Goal: Task Accomplishment & Management: Use online tool/utility

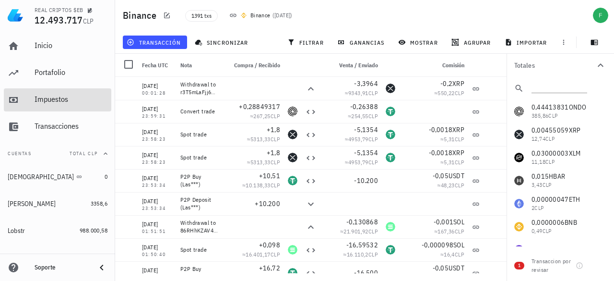
click at [39, 106] on div "Impuestos" at bounding box center [71, 100] width 73 height 22
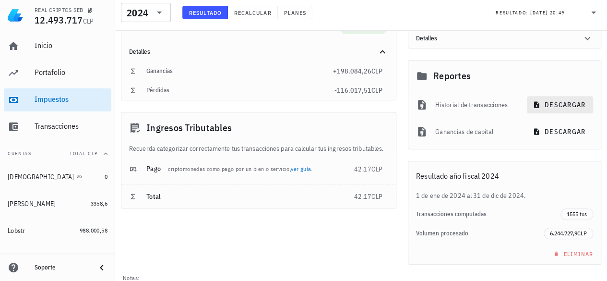
scroll to position [192, 0]
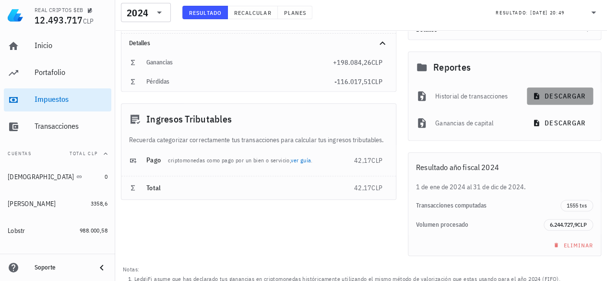
click at [546, 95] on span "descargar" at bounding box center [560, 96] width 51 height 9
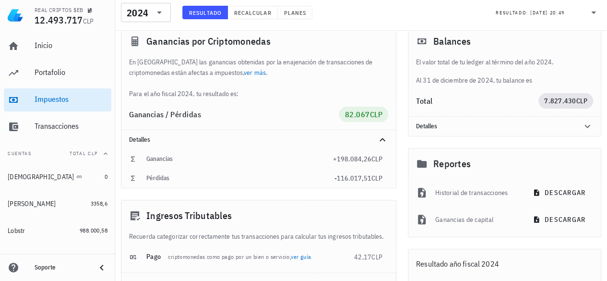
scroll to position [0, 0]
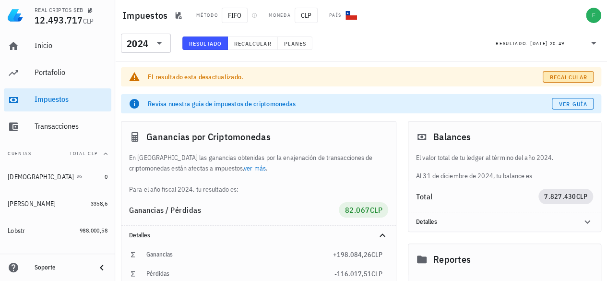
click at [553, 73] on span "Recalcular" at bounding box center [569, 76] width 38 height 7
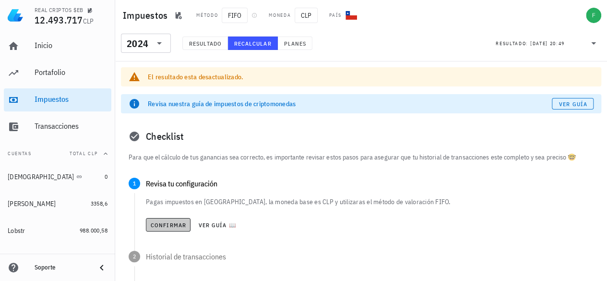
click at [165, 225] on span "Confirmar" at bounding box center [168, 224] width 36 height 7
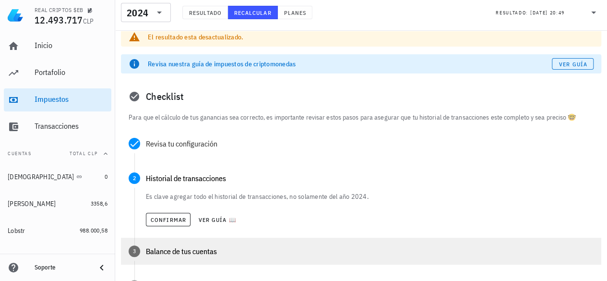
scroll to position [96, 0]
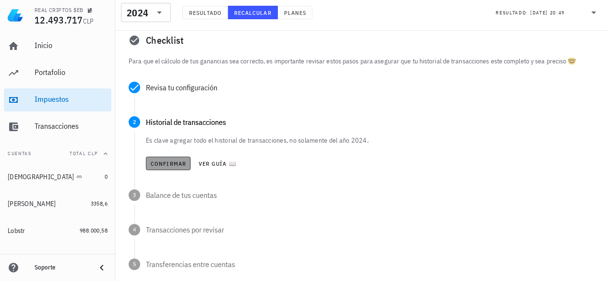
click at [175, 165] on span "Confirmar" at bounding box center [168, 163] width 36 height 7
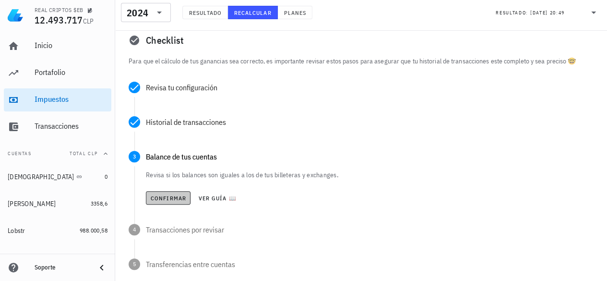
click at [165, 193] on button "Confirmar" at bounding box center [168, 197] width 45 height 13
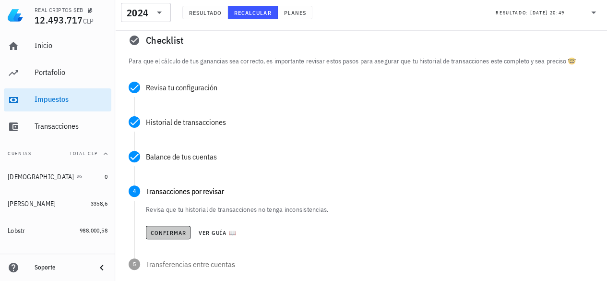
click at [161, 229] on span "Confirmar" at bounding box center [168, 232] width 36 height 7
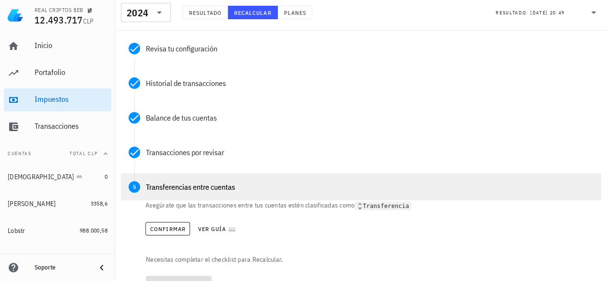
scroll to position [144, 0]
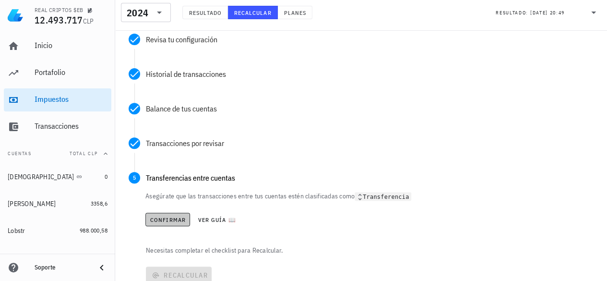
click at [167, 216] on span "Confirmar" at bounding box center [168, 219] width 36 height 7
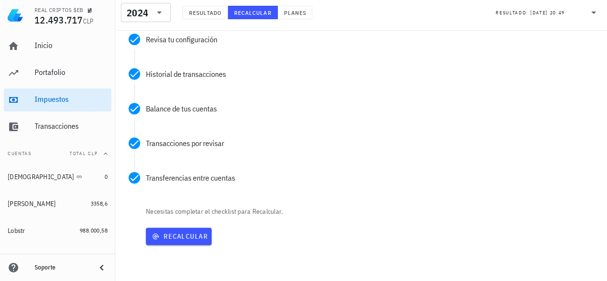
scroll to position [194, 0]
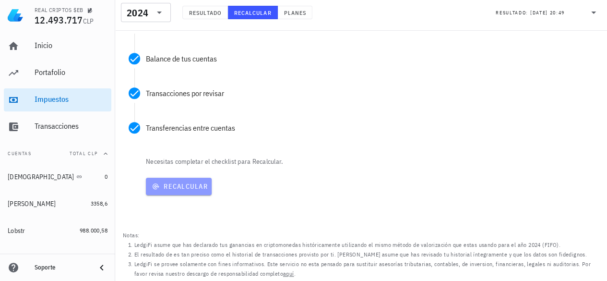
click at [166, 190] on span "Recalcular" at bounding box center [179, 186] width 58 height 9
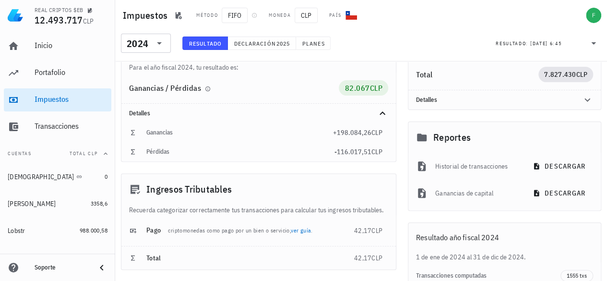
scroll to position [96, 0]
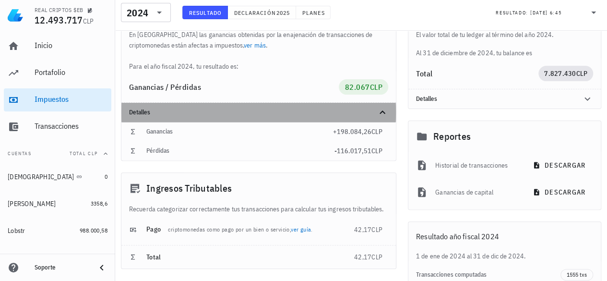
click at [391, 110] on div "Detalles" at bounding box center [258, 112] width 275 height 19
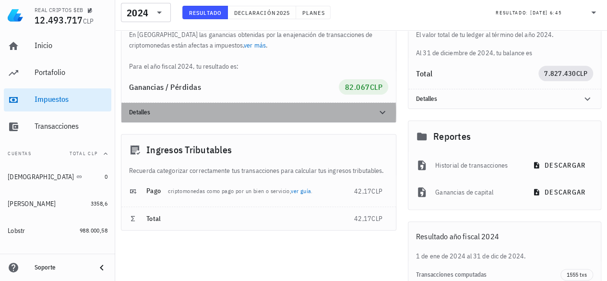
click at [384, 109] on icon at bounding box center [383, 113] width 12 height 12
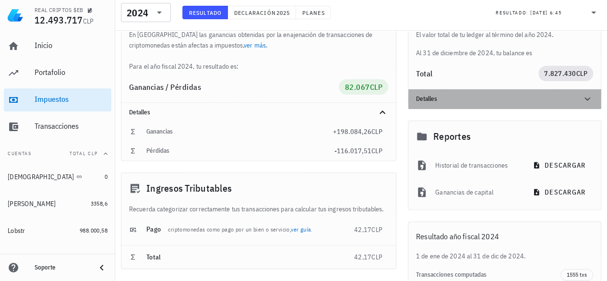
click at [586, 99] on icon at bounding box center [588, 99] width 12 height 12
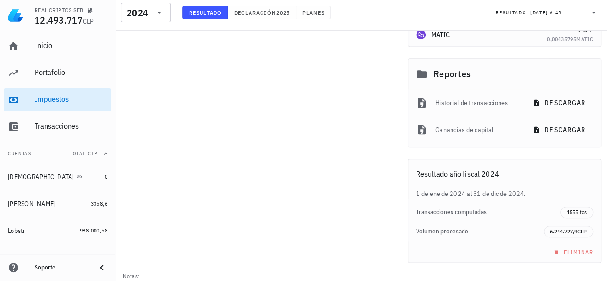
scroll to position [475, 0]
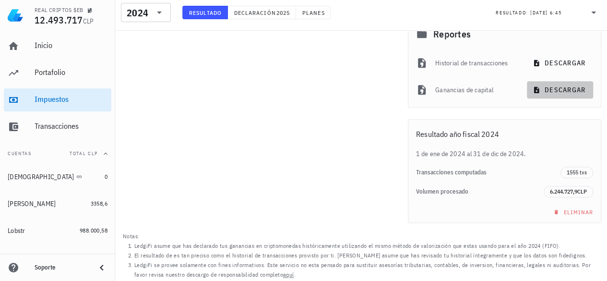
click at [553, 88] on span "descargar" at bounding box center [560, 89] width 51 height 9
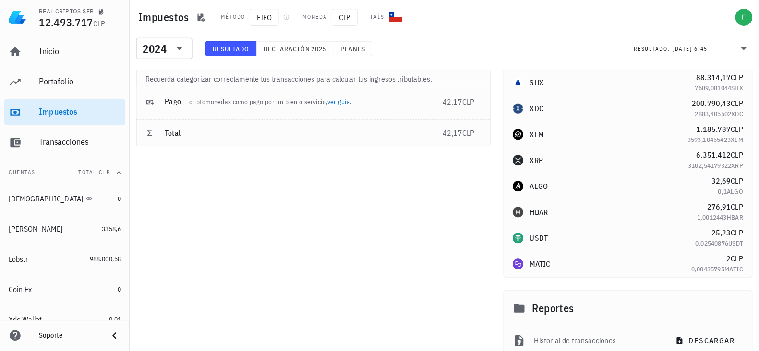
scroll to position [235, 0]
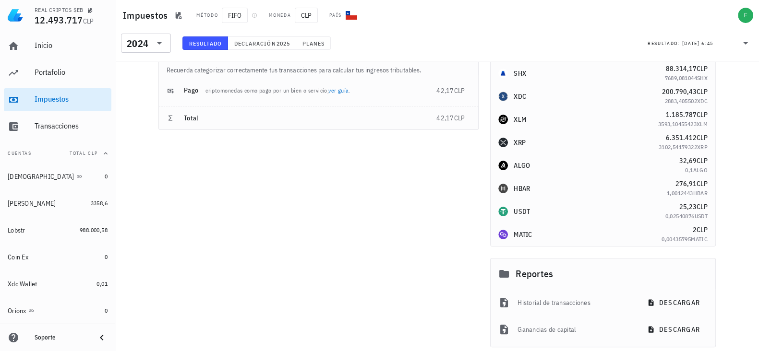
drag, startPoint x: 522, startPoint y: 8, endPoint x: 332, endPoint y: 243, distance: 302.8
click at [332, 243] on div "Ganancias por Criptomonedas En [GEOGRAPHIC_DATA] las ganancias obtenidas por la…" at bounding box center [319, 161] width 332 height 615
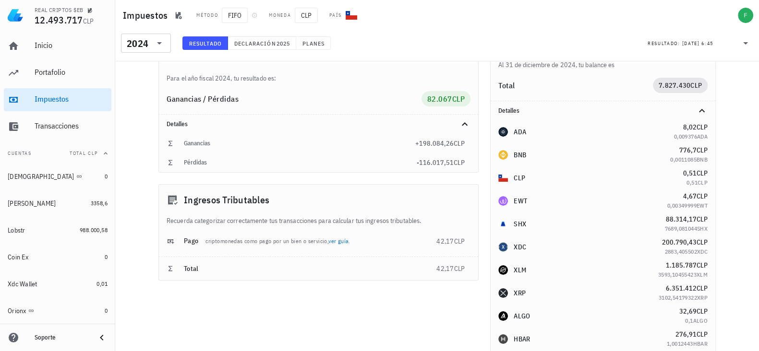
scroll to position [0, 0]
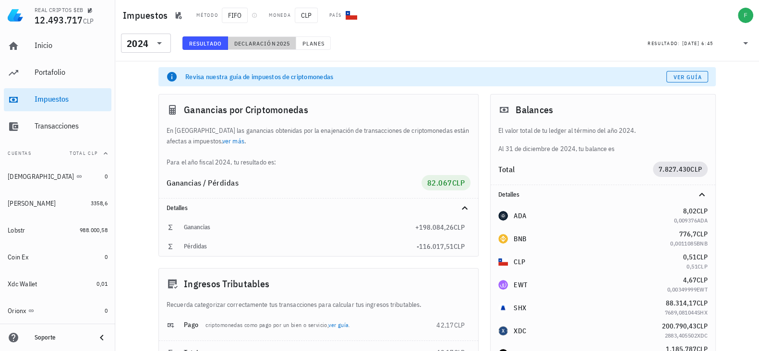
click at [280, 45] on span "2025" at bounding box center [283, 43] width 14 height 7
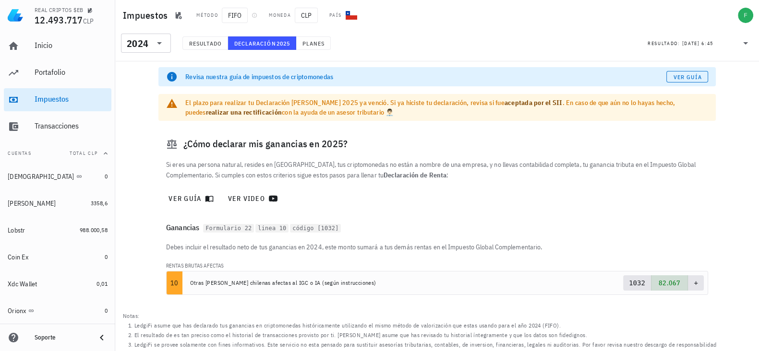
scroll to position [1, 0]
click at [206, 45] on span "Resultado" at bounding box center [205, 43] width 33 height 7
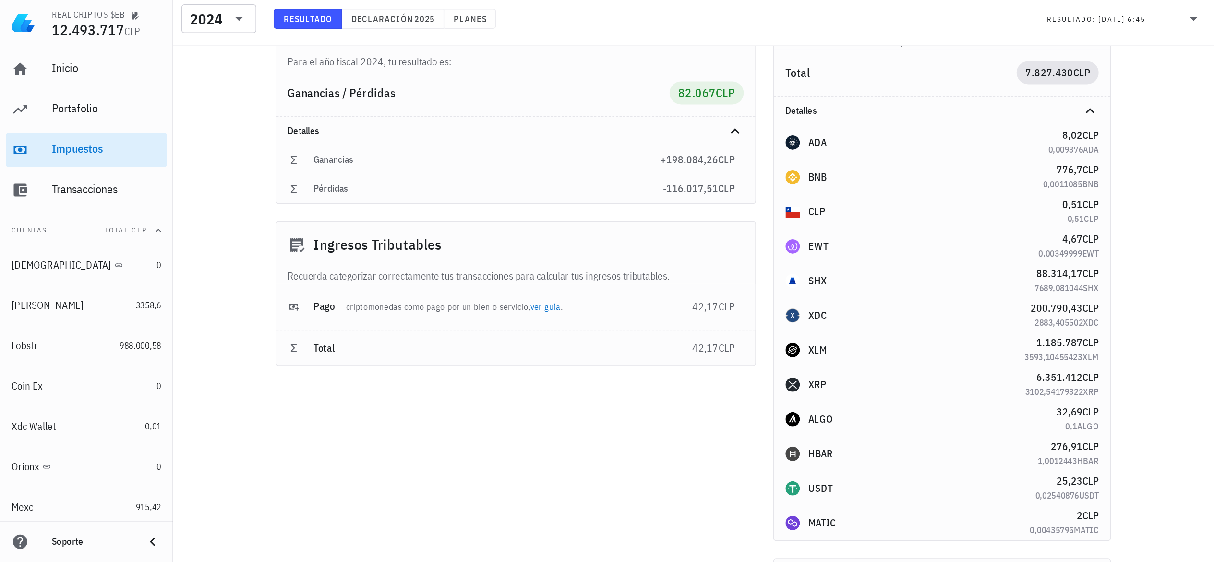
scroll to position [121, 0]
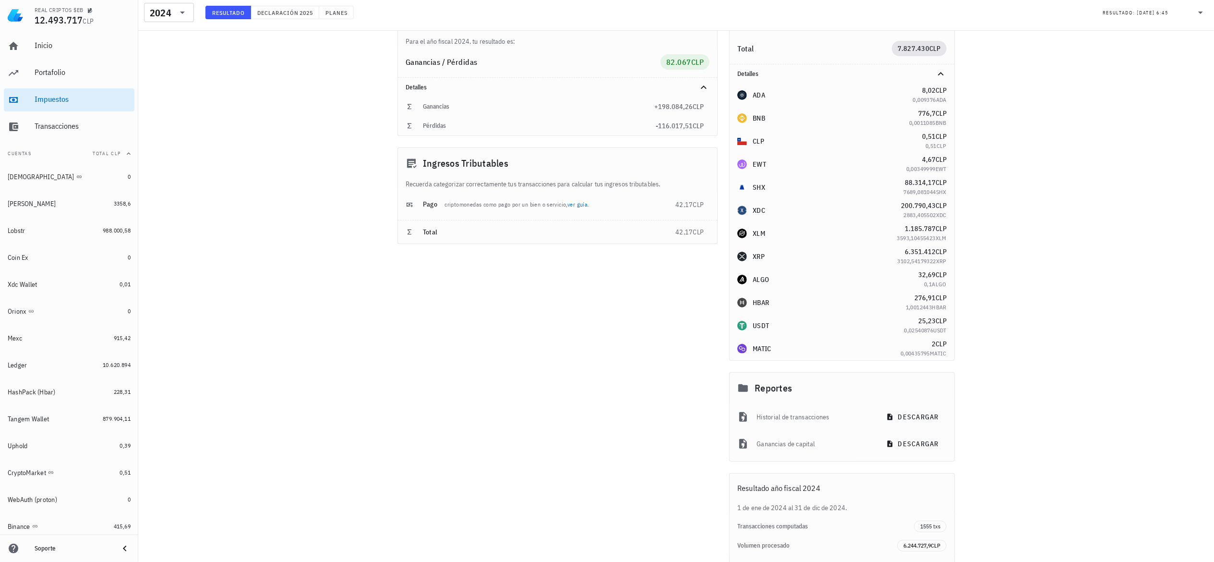
drag, startPoint x: 768, startPoint y: 2, endPoint x: 436, endPoint y: 326, distance: 463.7
click at [436, 280] on div "Ganancias por Criptomonedas En [GEOGRAPHIC_DATA] las ganancias obtenidas por la…" at bounding box center [558, 274] width 332 height 615
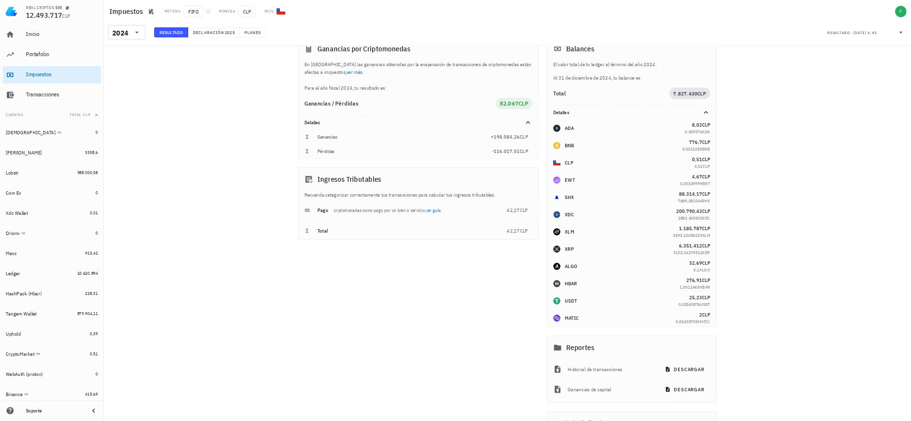
scroll to position [0, 0]
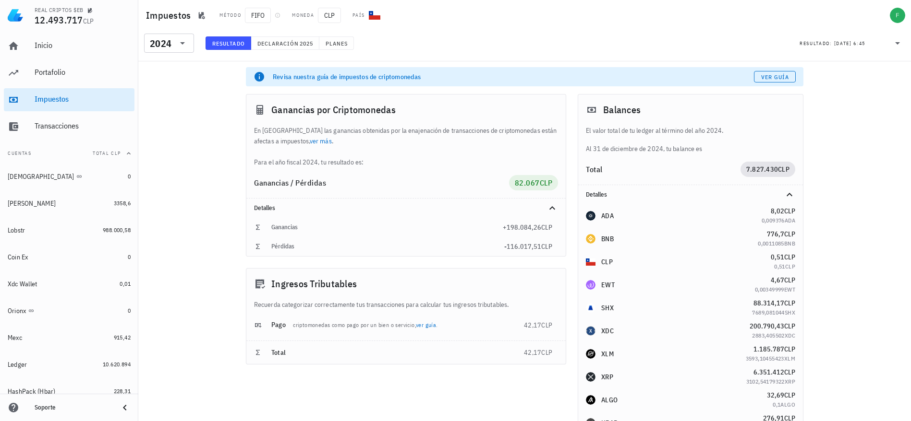
drag, startPoint x: 1213, startPoint y: 1, endPoint x: 422, endPoint y: 372, distance: 873.2
click at [421, 280] on div "Ganancias por Criptomonedas En [GEOGRAPHIC_DATA] las ganancias obtenidas por la…" at bounding box center [406, 395] width 332 height 615
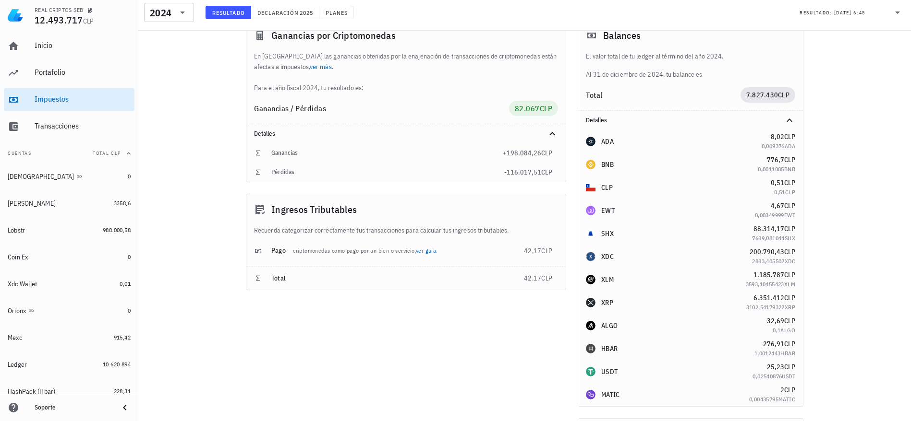
scroll to position [72, 0]
